Goal: Information Seeking & Learning: Learn about a topic

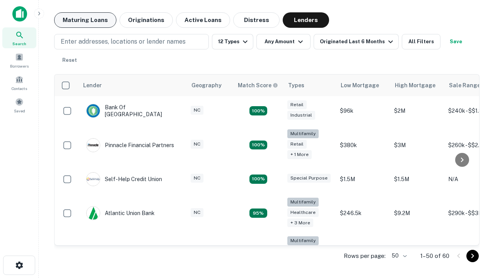
click at [85, 20] on button "Maturing Loans" at bounding box center [85, 19] width 62 height 15
